Goal: Find specific page/section: Find specific page/section

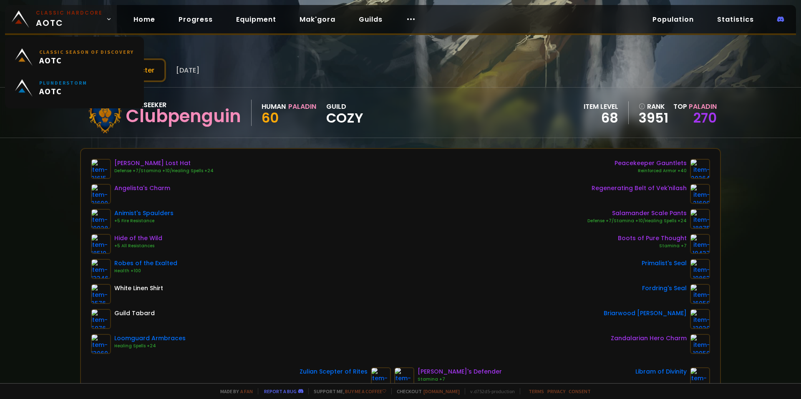
click at [70, 30] on link "Classic Hardcore AOTC" at bounding box center [61, 19] width 112 height 28
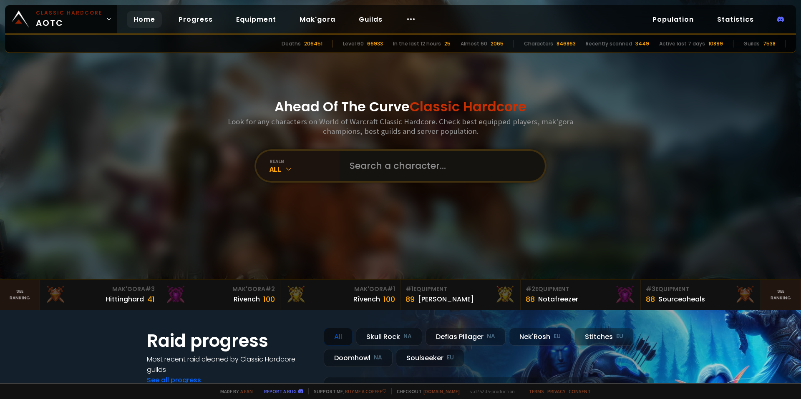
click at [382, 173] on input "text" at bounding box center [439, 166] width 190 height 30
click at [383, 159] on input "text" at bounding box center [439, 166] width 190 height 30
type input "directc"
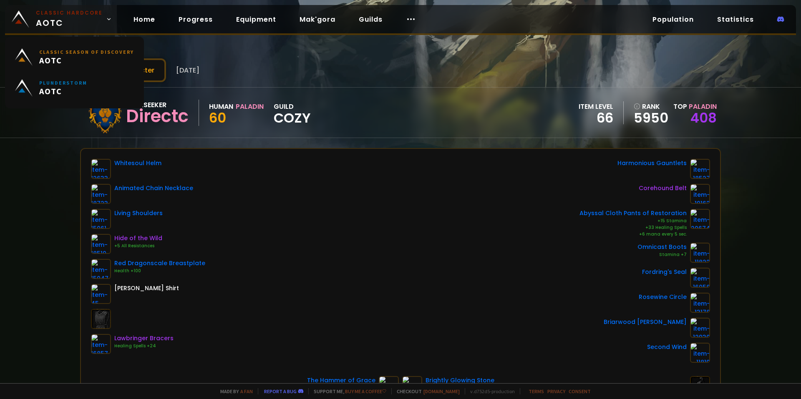
click at [63, 22] on span "Classic Hardcore AOTC" at bounding box center [69, 19] width 67 height 20
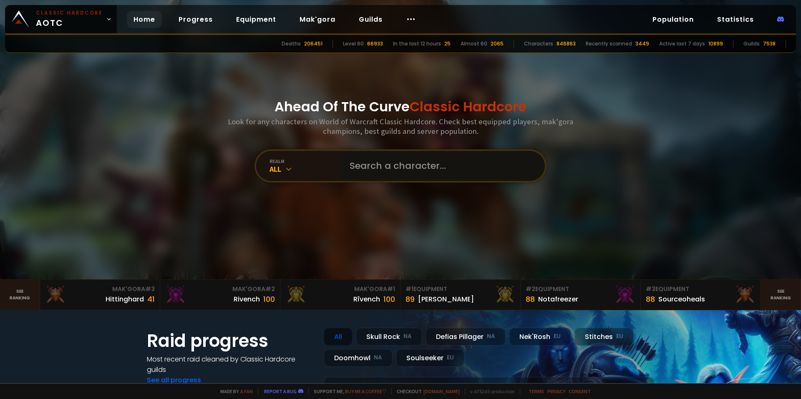
click at [393, 163] on input "text" at bounding box center [439, 166] width 190 height 30
type input "ragepyre"
